Goal: Task Accomplishment & Management: Use online tool/utility

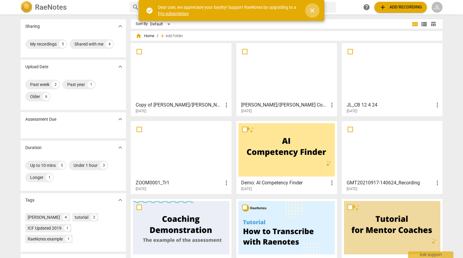
click at [310, 9] on span "close" at bounding box center [312, 10] width 7 height 7
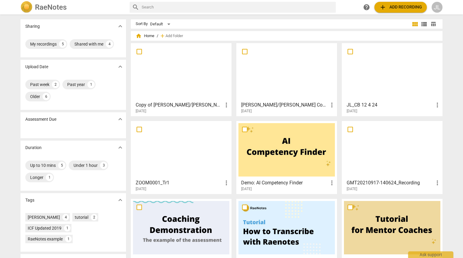
click at [401, 10] on span "add Add recording" at bounding box center [400, 7] width 43 height 7
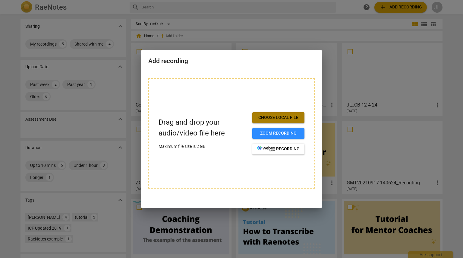
click at [277, 117] on span "Choose local file" at bounding box center [278, 118] width 42 height 6
click at [284, 133] on span "Zoom recording" at bounding box center [278, 133] width 42 height 6
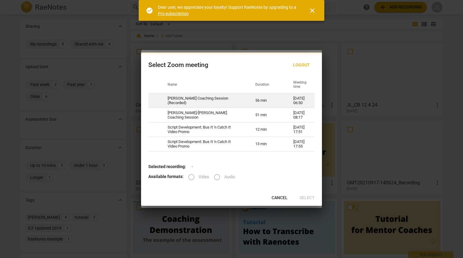
click at [219, 103] on td "[PERSON_NAME] Coaching Session (Recorded)" at bounding box center [204, 100] width 88 height 14
radio input "true"
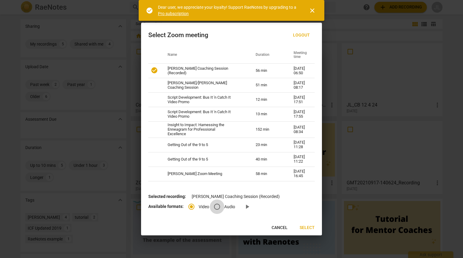
click at [212, 213] on input "Audio" at bounding box center [217, 206] width 14 height 14
radio input "true"
click at [301, 231] on span "Select" at bounding box center [307, 227] width 15 height 6
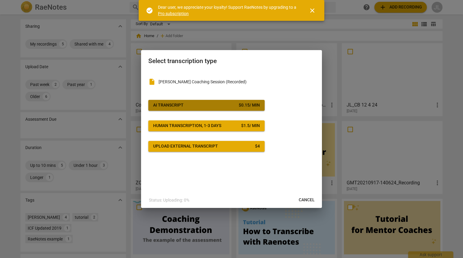
click at [251, 105] on div "$ 0.15 / min" at bounding box center [249, 105] width 21 height 6
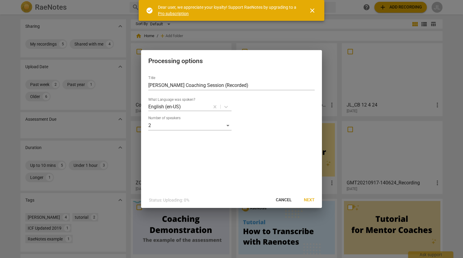
click at [310, 200] on span "Next" at bounding box center [309, 200] width 11 height 6
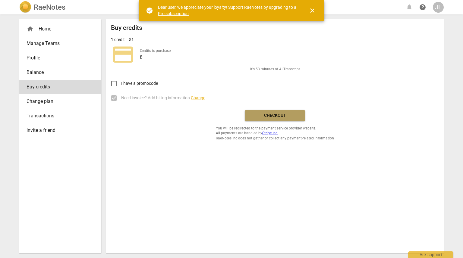
click at [274, 114] on span "Checkout" at bounding box center [275, 115] width 51 height 6
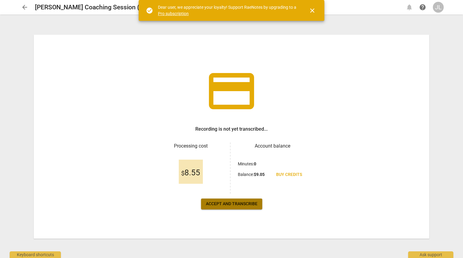
click at [237, 202] on span "Accept and transcribe" at bounding box center [232, 204] width 52 height 6
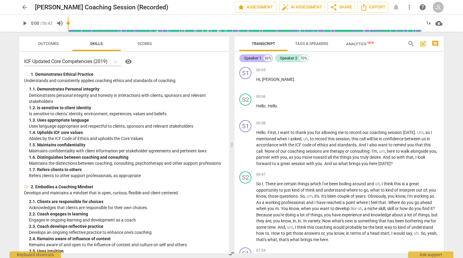
click at [255, 58] on div "Speaker 1" at bounding box center [252, 58] width 17 height 6
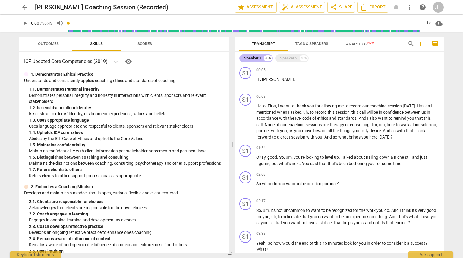
click at [256, 59] on div "Speaker 1" at bounding box center [252, 58] width 17 height 6
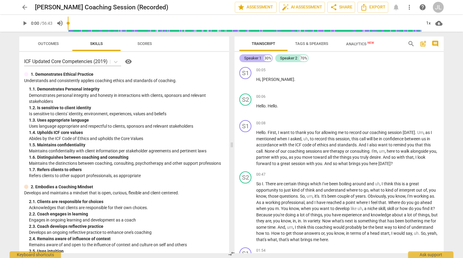
click at [256, 59] on div "Speaker 1" at bounding box center [252, 58] width 17 height 6
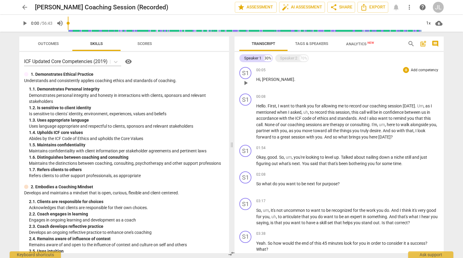
drag, startPoint x: 257, startPoint y: 59, endPoint x: 393, endPoint y: 72, distance: 136.2
click at [393, 72] on div "00:05 + Add competency keyboard_arrow_right" at bounding box center [347, 70] width 183 height 6
click at [322, 43] on span "Tags & Speakers" at bounding box center [311, 43] width 33 height 5
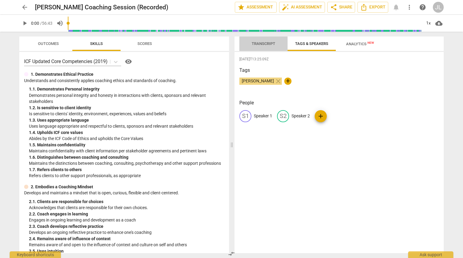
click at [263, 43] on span "Transcript" at bounding box center [264, 43] width 24 height 5
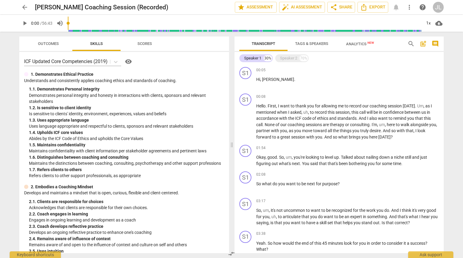
click at [314, 44] on span "Tags & Speakers" at bounding box center [311, 43] width 33 height 5
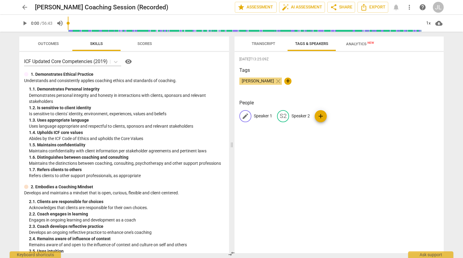
click at [265, 116] on p "Speaker 1" at bounding box center [263, 116] width 18 height 6
type input "Coach [PERSON_NAME]"
click at [336, 115] on p "Speaker 2" at bounding box center [340, 116] width 18 height 6
type input "[PERSON_NAME]"
click at [259, 43] on span "Transcript" at bounding box center [264, 43] width 24 height 5
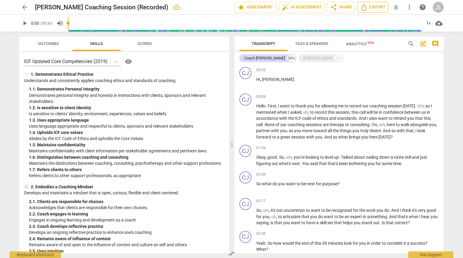
click at [374, 6] on span "Export" at bounding box center [372, 7] width 25 height 7
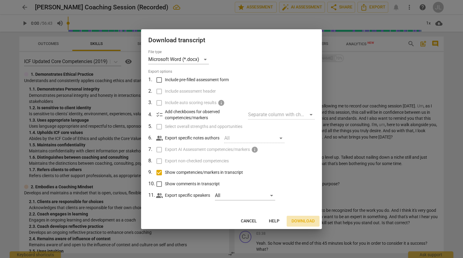
click at [312, 221] on span "Download" at bounding box center [302, 221] width 23 height 6
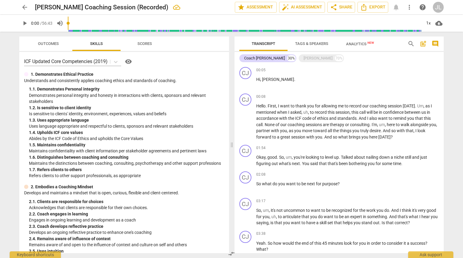
click at [358, 45] on span "Analytics New" at bounding box center [360, 44] width 28 height 5
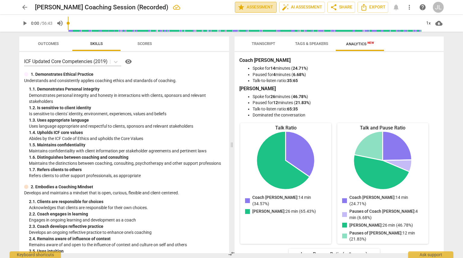
click at [271, 6] on span "star Assessment" at bounding box center [255, 7] width 36 height 7
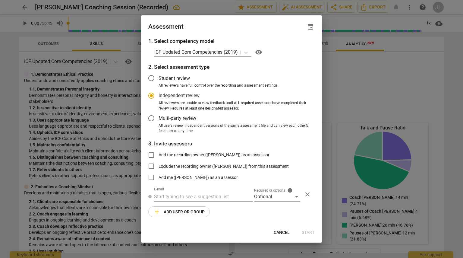
click at [303, 7] on div at bounding box center [231, 129] width 463 height 258
radio input "false"
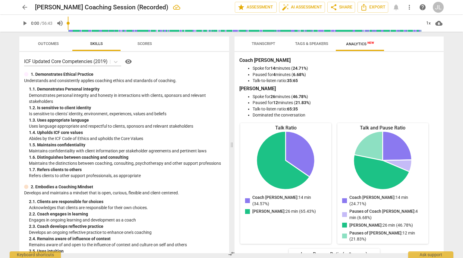
click at [303, 6] on span "auto_fix_high AI Assessment" at bounding box center [302, 7] width 40 height 7
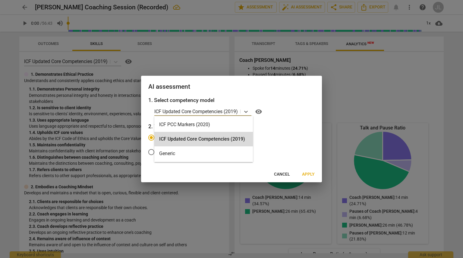
click at [226, 112] on p "ICF Updated Core Competencies (2019)" at bounding box center [195, 111] width 83 height 7
click at [236, 111] on p "ICF Updated Core Competencies (2019)" at bounding box center [195, 111] width 83 height 7
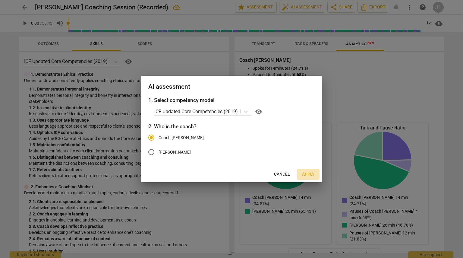
click at [306, 176] on span "Apply" at bounding box center [308, 174] width 13 height 6
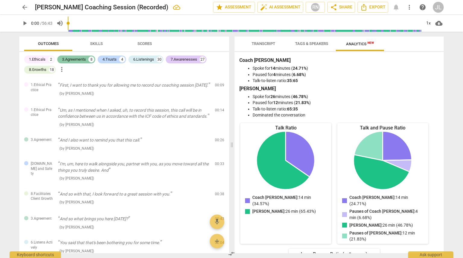
click at [84, 60] on div "3.Agreements" at bounding box center [74, 59] width 24 height 6
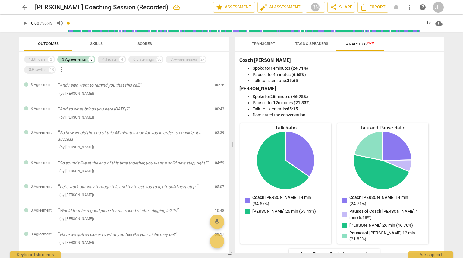
click at [112, 60] on div "4.Trusts" at bounding box center [109, 59] width 14 height 6
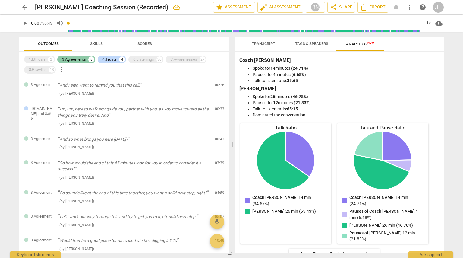
click at [89, 58] on div "8" at bounding box center [91, 59] width 6 height 6
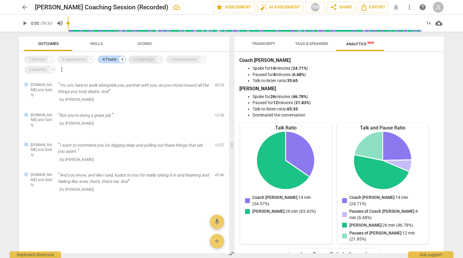
drag, startPoint x: 106, startPoint y: 56, endPoint x: 136, endPoint y: 61, distance: 30.4
click at [106, 56] on div "4.Trusts" at bounding box center [109, 59] width 14 height 6
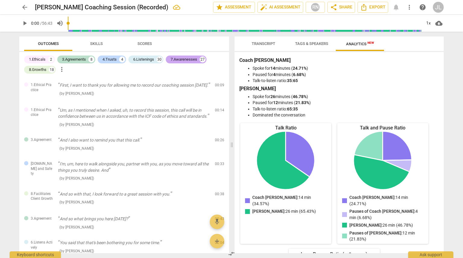
click at [179, 61] on div "7.Awarenesses" at bounding box center [184, 59] width 27 height 6
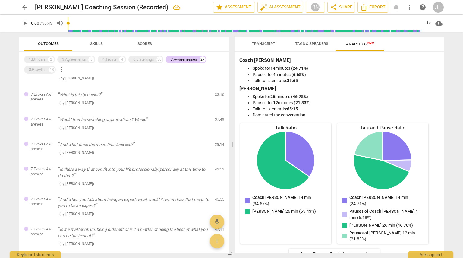
scroll to position [493, 0]
click at [193, 58] on div "7.Awarenesses" at bounding box center [184, 59] width 27 height 6
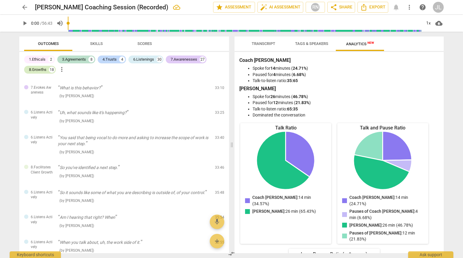
click at [42, 70] on div "8.Growths" at bounding box center [37, 70] width 17 height 6
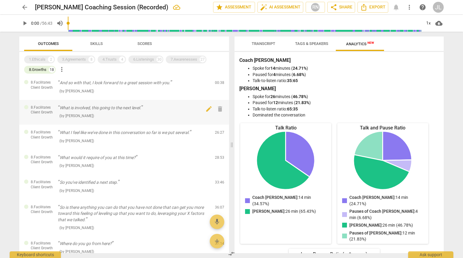
scroll to position [0, 0]
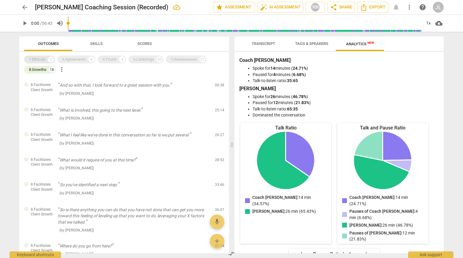
click at [36, 69] on div "8.Growths" at bounding box center [37, 70] width 17 height 6
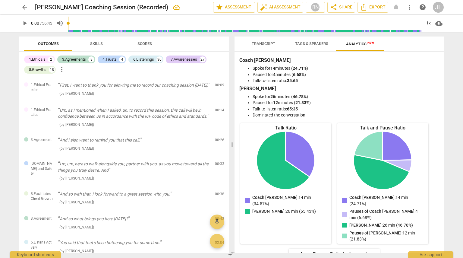
click at [40, 59] on div "1.Ethicals" at bounding box center [37, 59] width 17 height 6
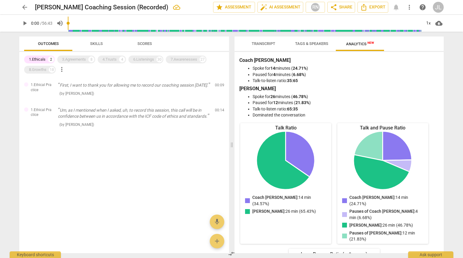
click at [40, 59] on div "1.Ethicals" at bounding box center [37, 59] width 17 height 6
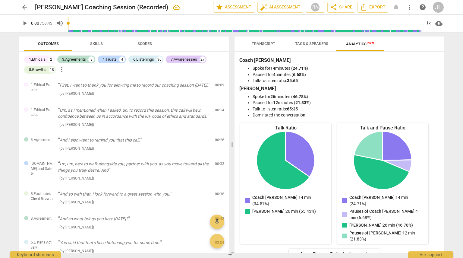
click at [91, 43] on span "Skills" at bounding box center [96, 43] width 13 height 5
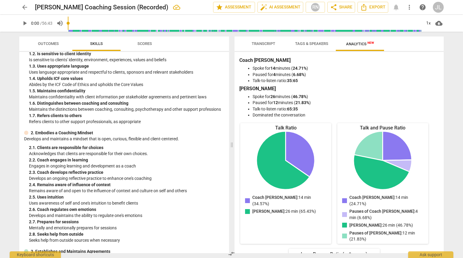
scroll to position [56, 0]
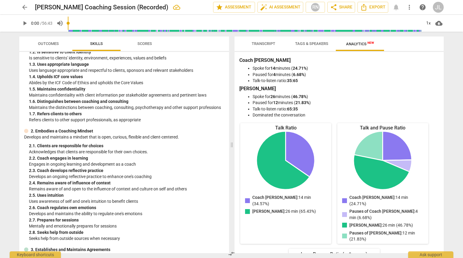
click at [144, 43] on span "Scores" at bounding box center [144, 43] width 14 height 5
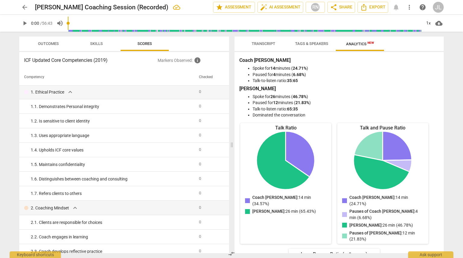
scroll to position [0, 0]
click at [62, 40] on span "Outcomes" at bounding box center [48, 44] width 35 height 8
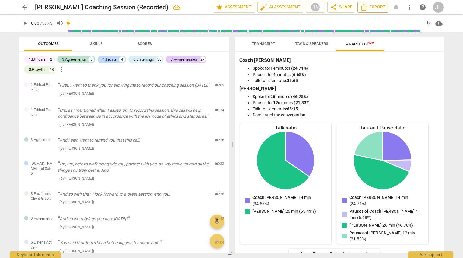
click at [375, 8] on span "Export" at bounding box center [372, 7] width 25 height 7
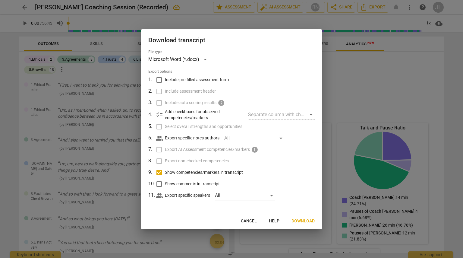
click at [293, 221] on span "Download" at bounding box center [302, 221] width 23 height 6
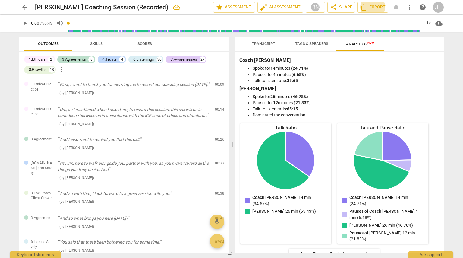
scroll to position [0, 0]
click at [374, 3] on button "Export" at bounding box center [372, 7] width 31 height 11
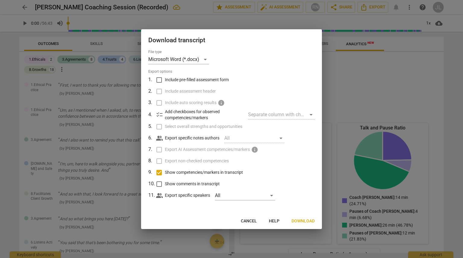
click at [261, 118] on div "Separate column with check marks" at bounding box center [281, 115] width 67 height 10
click at [156, 115] on tr "4 . checklist Add checkboxes for observed competencies/markers Separate column …" at bounding box center [231, 114] width 166 height 12
click at [151, 115] on td "4 ." at bounding box center [152, 114] width 8 height 12
click at [166, 113] on p "Add checkboxes for observed competencies/markers" at bounding box center [204, 114] width 78 height 12
click at [187, 112] on p "Add checkboxes for observed competencies/markers" at bounding box center [204, 114] width 78 height 12
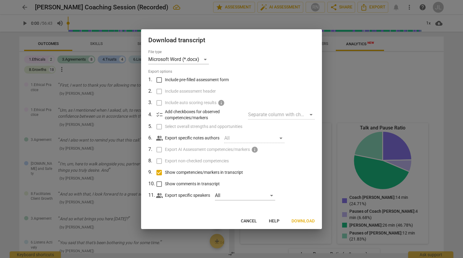
click at [194, 114] on p "Add checkboxes for observed competencies/markers" at bounding box center [204, 114] width 78 height 12
click at [200, 115] on p "Add checkboxes for observed competencies/markers" at bounding box center [204, 114] width 78 height 12
drag, startPoint x: 242, startPoint y: 111, endPoint x: 250, endPoint y: 111, distance: 7.2
click at [243, 111] on p "Add checkboxes for observed competencies/markers" at bounding box center [204, 114] width 78 height 12
click at [273, 114] on div "Separate column with check marks" at bounding box center [281, 115] width 67 height 10
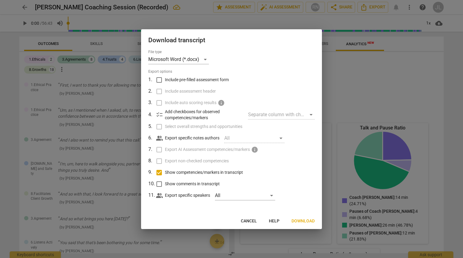
click at [310, 114] on div "Separate column with check marks" at bounding box center [281, 115] width 67 height 10
click at [310, 115] on div "Separate column with check marks" at bounding box center [281, 115] width 67 height 10
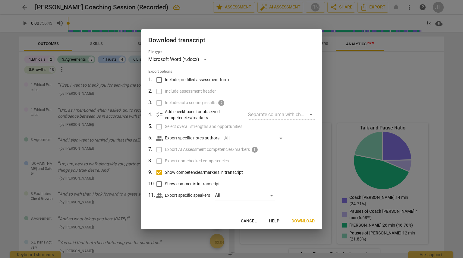
click at [310, 115] on div "Separate column with check marks" at bounding box center [281, 115] width 67 height 10
click at [309, 115] on div "Separate column with check marks" at bounding box center [281, 115] width 67 height 10
click at [309, 114] on div "Separate column with check marks" at bounding box center [281, 115] width 67 height 10
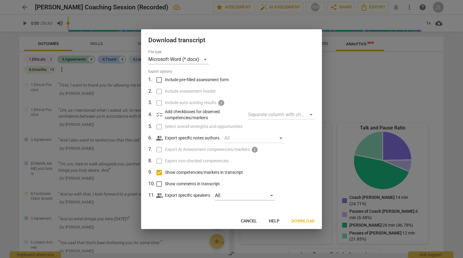
click at [309, 114] on div "Separate column with check marks" at bounding box center [281, 115] width 67 height 10
click at [309, 115] on div "Separate column with check marks" at bounding box center [281, 115] width 67 height 10
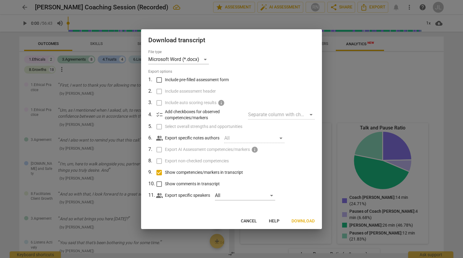
click at [310, 115] on div "Separate column with check marks" at bounding box center [281, 115] width 67 height 10
click at [299, 222] on span "Download" at bounding box center [302, 221] width 23 height 6
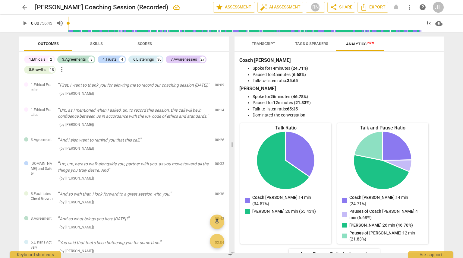
click at [23, 8] on span "arrow_back" at bounding box center [24, 7] width 7 height 7
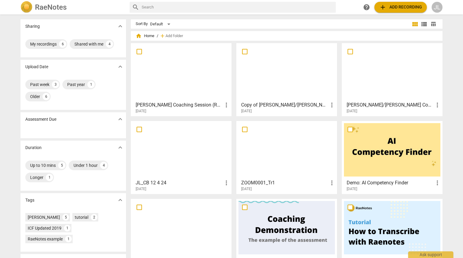
click at [275, 80] on div at bounding box center [286, 71] width 96 height 53
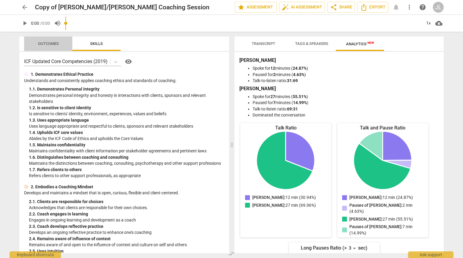
click at [51, 42] on span "Outcomes" at bounding box center [48, 43] width 21 height 5
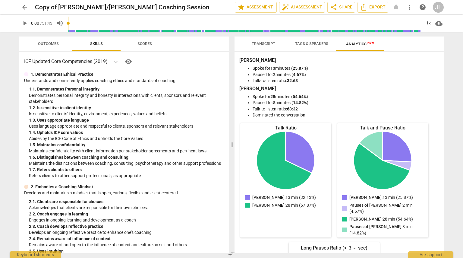
click at [48, 45] on span "Outcomes" at bounding box center [48, 43] width 21 height 5
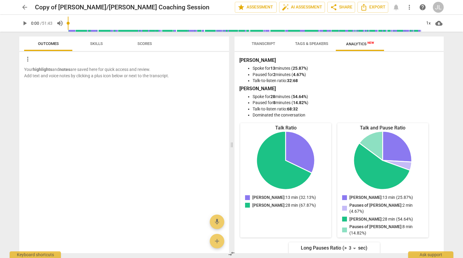
click at [297, 46] on span "Tags & Speakers" at bounding box center [311, 43] width 33 height 5
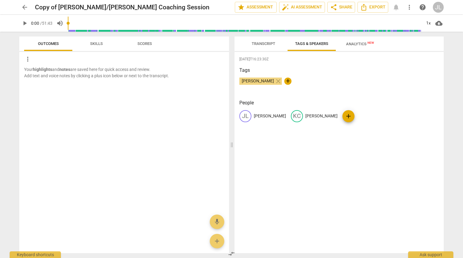
click at [359, 45] on span "Analytics New" at bounding box center [360, 44] width 28 height 5
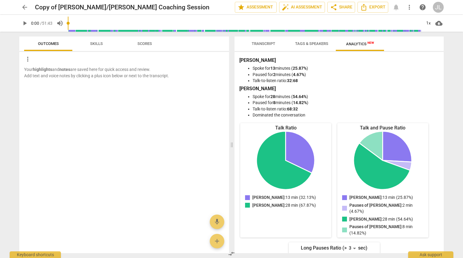
click at [333, 44] on span "Tags & Speakers" at bounding box center [312, 44] width 48 height 8
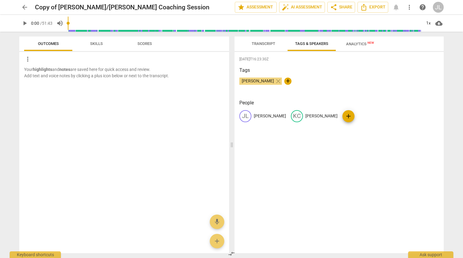
click at [268, 46] on span "Transcript" at bounding box center [263, 44] width 38 height 8
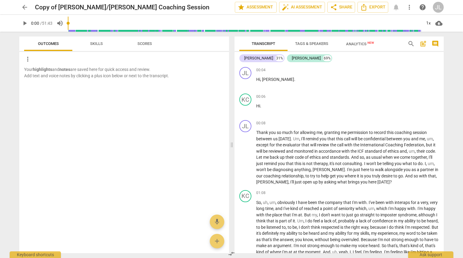
click at [41, 43] on span "Outcomes" at bounding box center [48, 43] width 21 height 5
click at [292, 6] on span "auto_fix_high AI Assessment" at bounding box center [302, 7] width 40 height 7
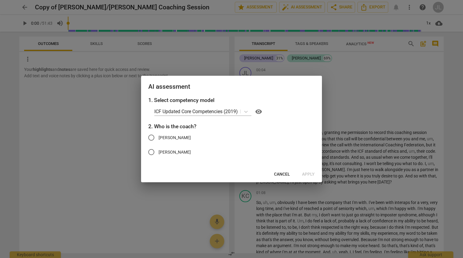
click at [162, 138] on span "[PERSON_NAME]" at bounding box center [175, 137] width 32 height 6
click at [159, 138] on input "[PERSON_NAME]" at bounding box center [151, 137] width 14 height 14
radio input "true"
click at [312, 174] on span "Apply" at bounding box center [308, 174] width 13 height 6
